Goal: Transaction & Acquisition: Purchase product/service

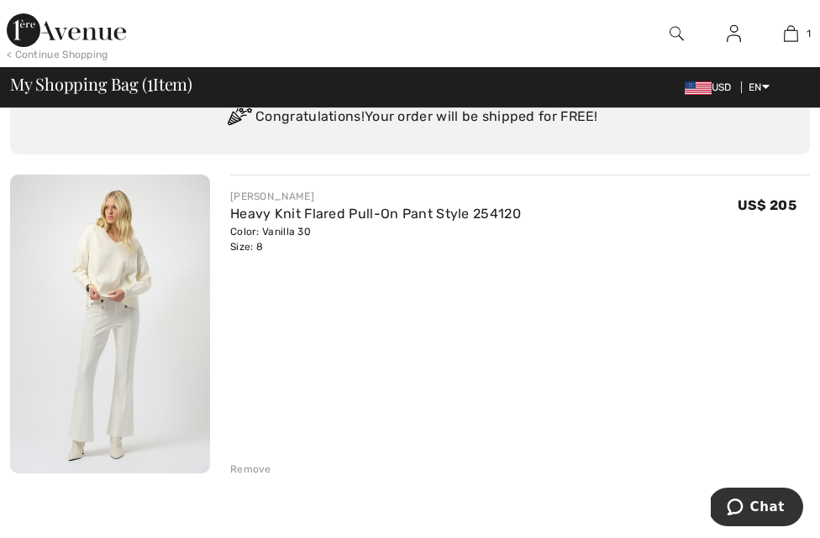
scroll to position [97, 0]
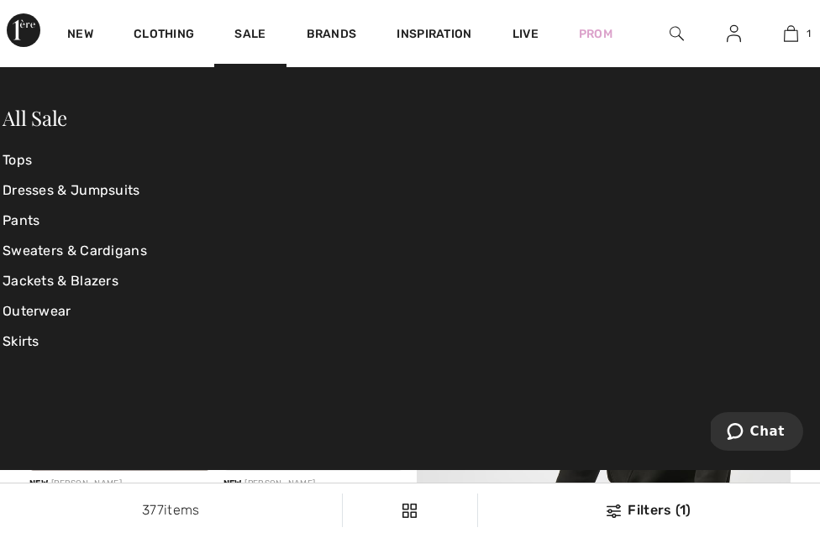
scroll to position [8, 0]
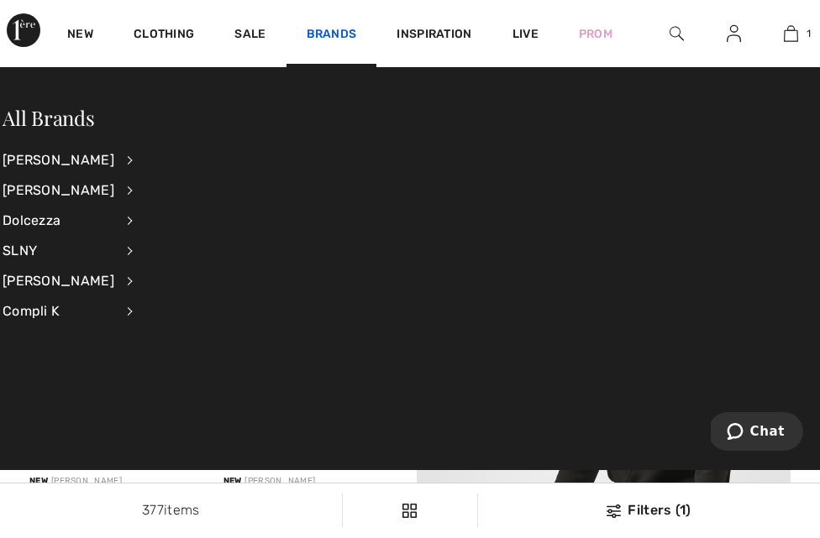
click at [320, 37] on link "Brands" at bounding box center [332, 36] width 50 height 18
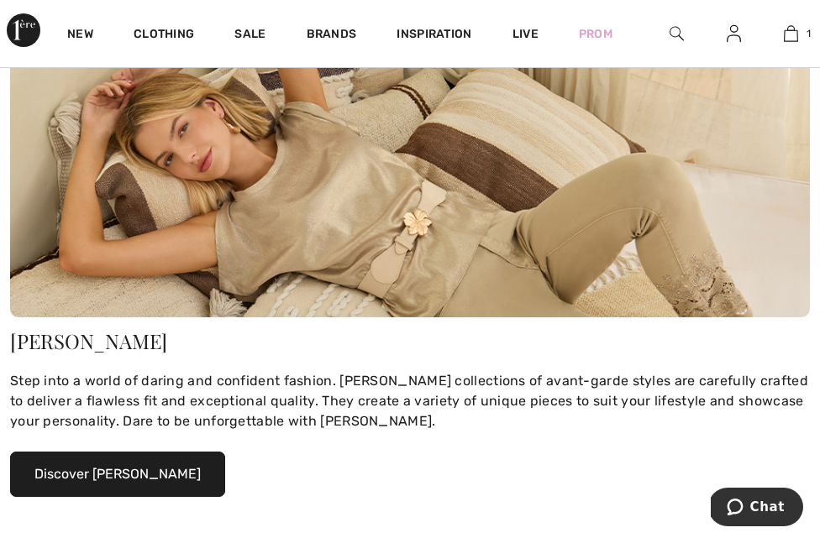
scroll to position [813, 0]
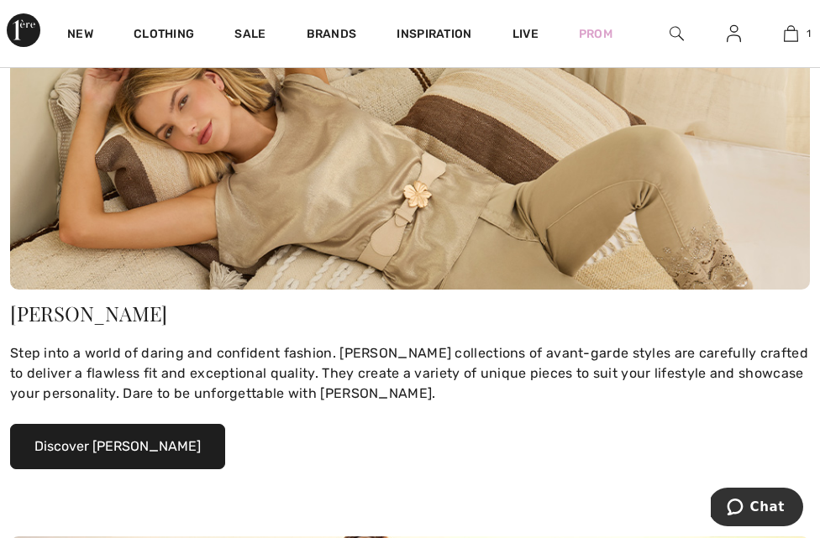
click at [557, 242] on img at bounding box center [410, 157] width 800 height 266
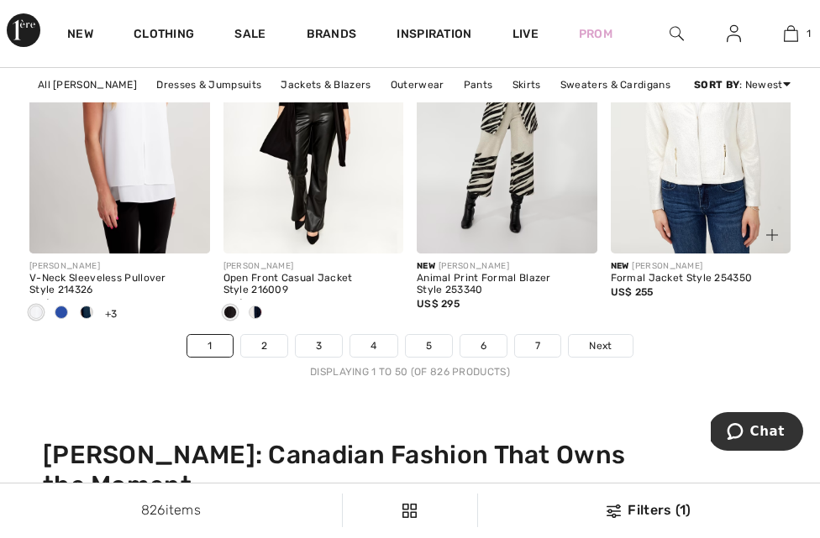
scroll to position [5799, 0]
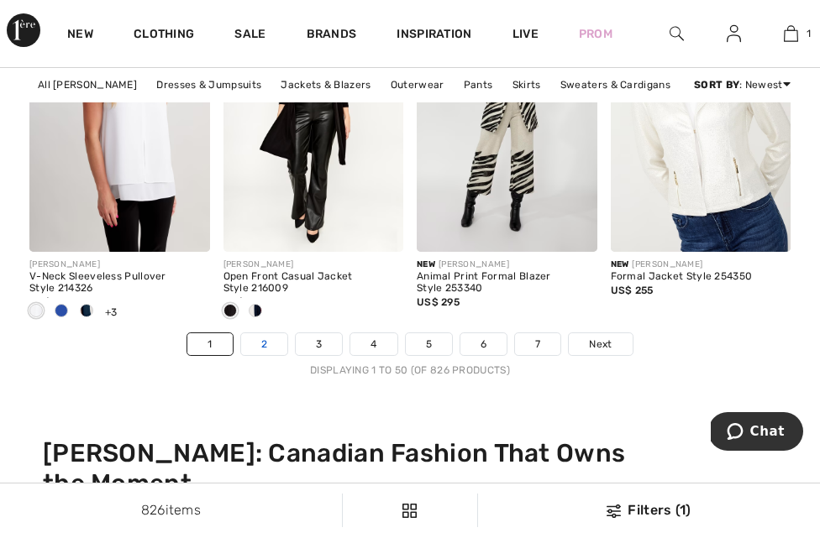
click at [270, 346] on link "2" at bounding box center [264, 344] width 46 height 22
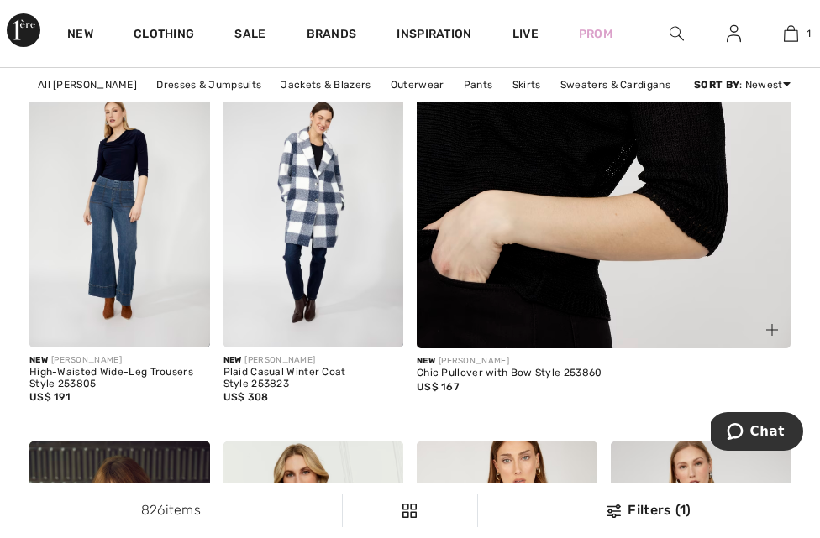
scroll to position [773, 0]
click at [586, 186] on img at bounding box center [604, 49] width 448 height 673
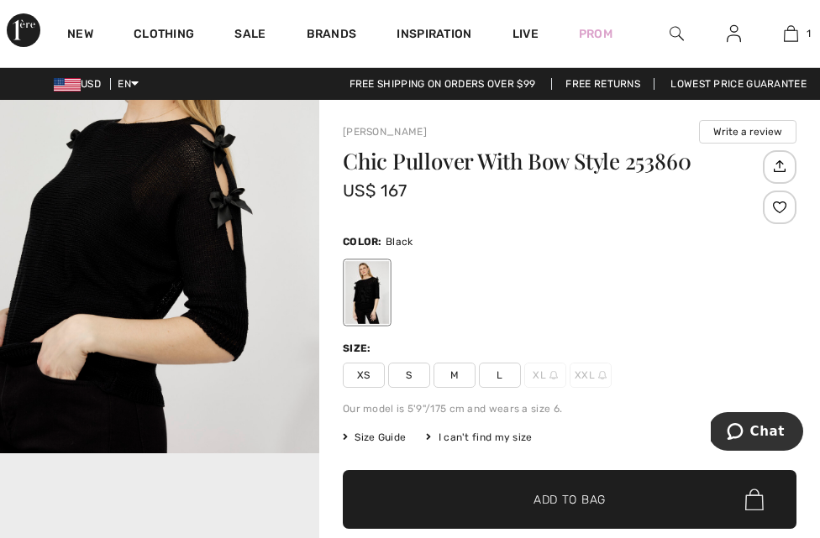
scroll to position [607, 0]
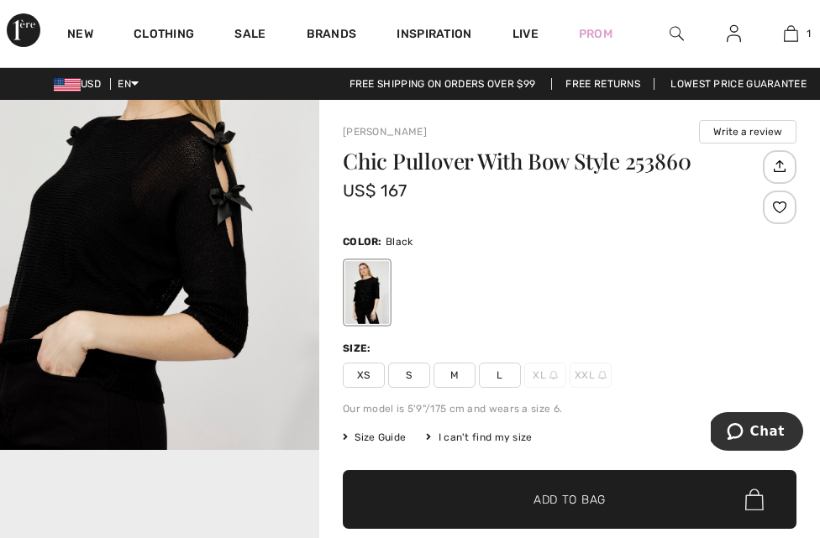
click at [391, 438] on span "Size Guide" at bounding box center [374, 437] width 63 height 15
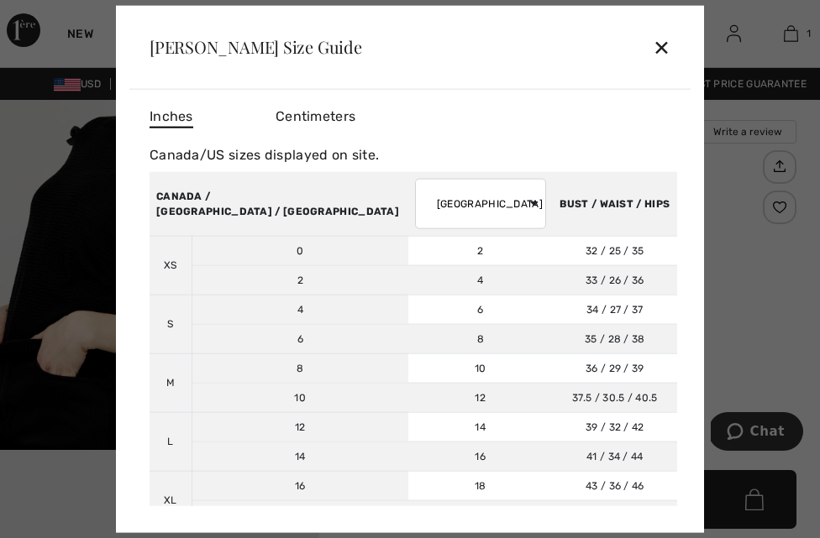
click at [657, 49] on div "✕" at bounding box center [662, 46] width 18 height 35
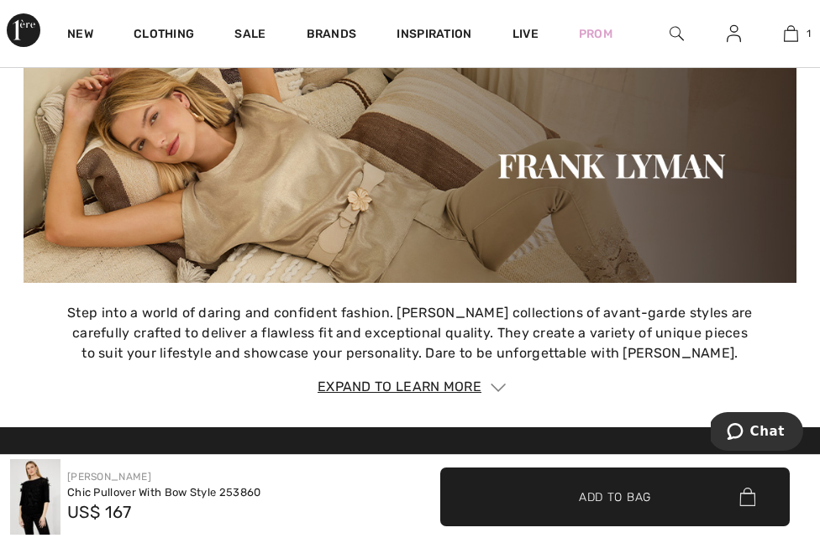
scroll to position [2662, 0]
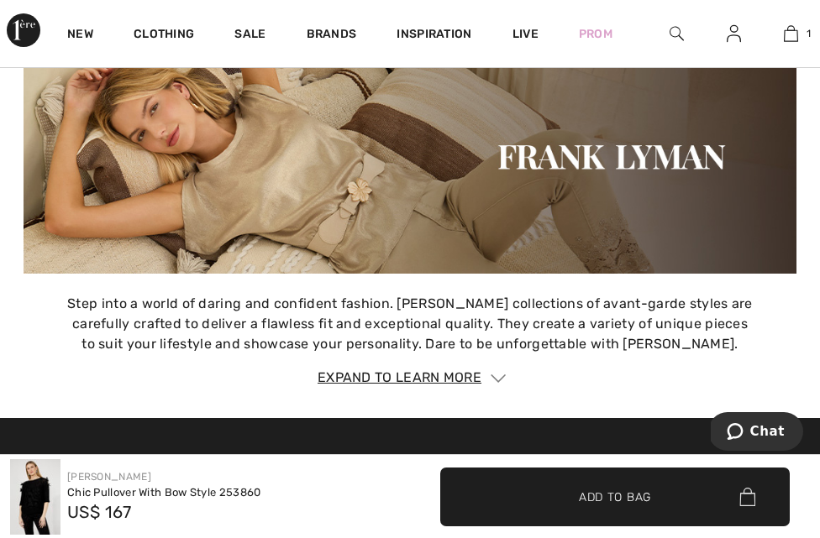
click at [423, 379] on div "Expand to Learn More" at bounding box center [410, 378] width 773 height 20
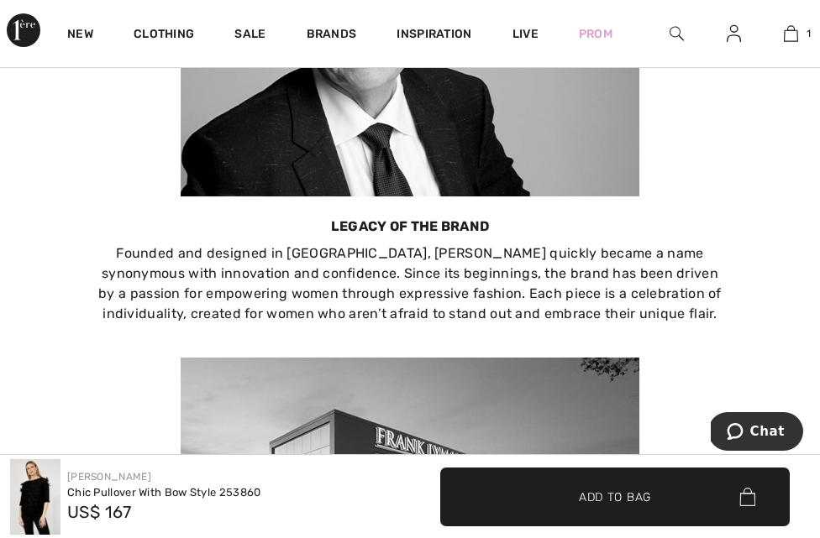
scroll to position [3221, 0]
